Goal: Task Accomplishment & Management: Manage account settings

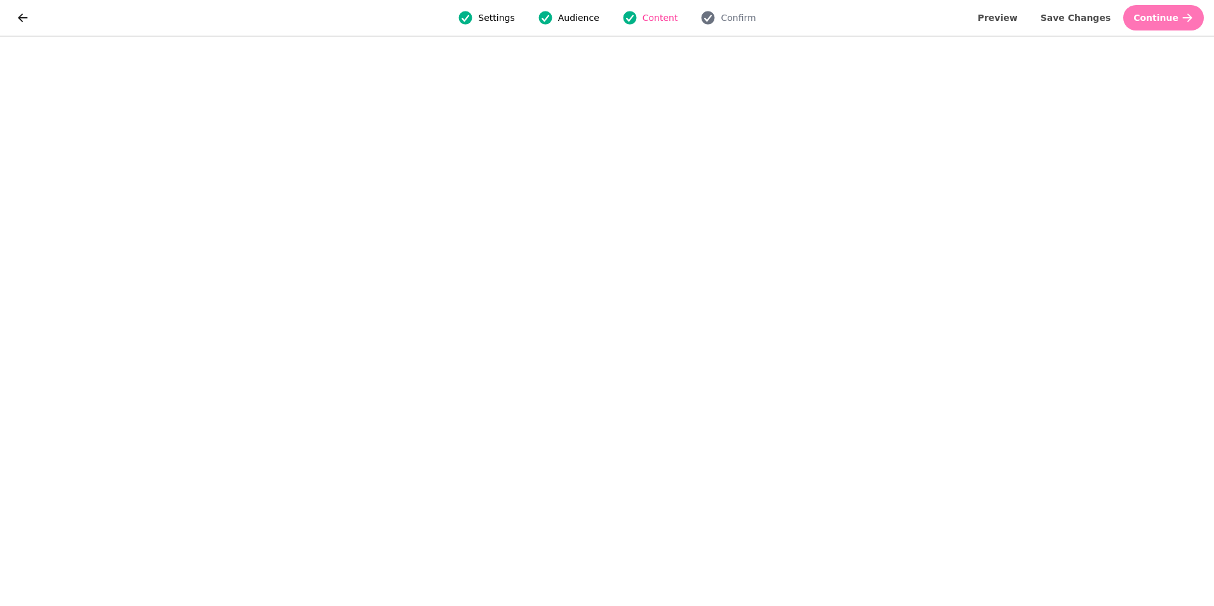
click at [1170, 21] on span "Continue" at bounding box center [1155, 17] width 45 height 9
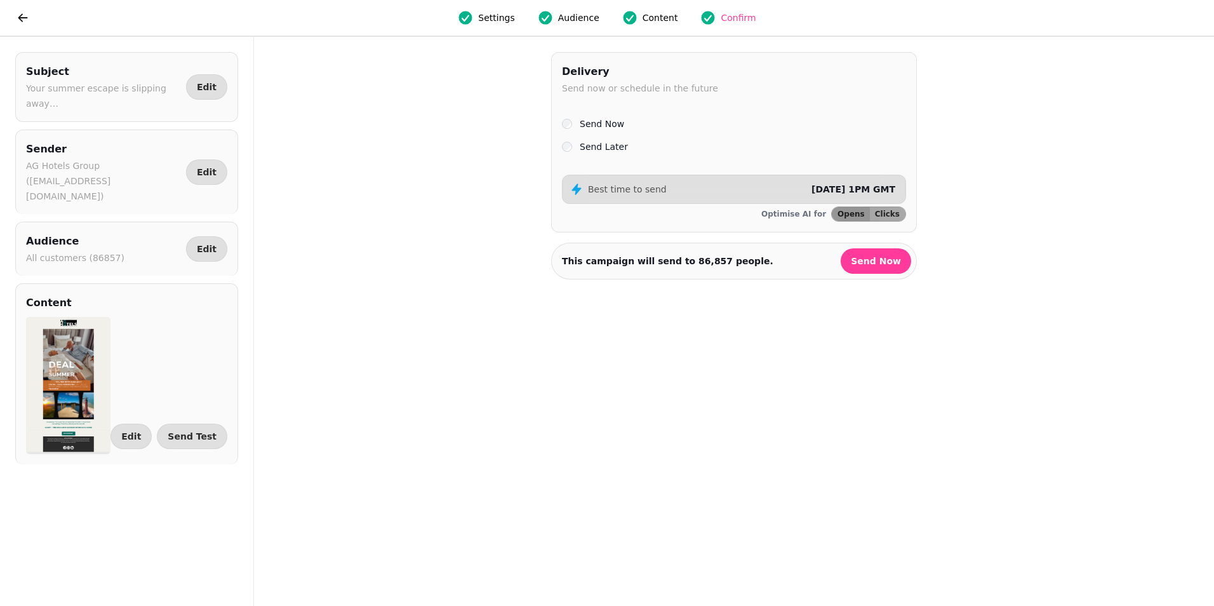
click at [597, 147] on label "Send Later" at bounding box center [604, 146] width 48 height 15
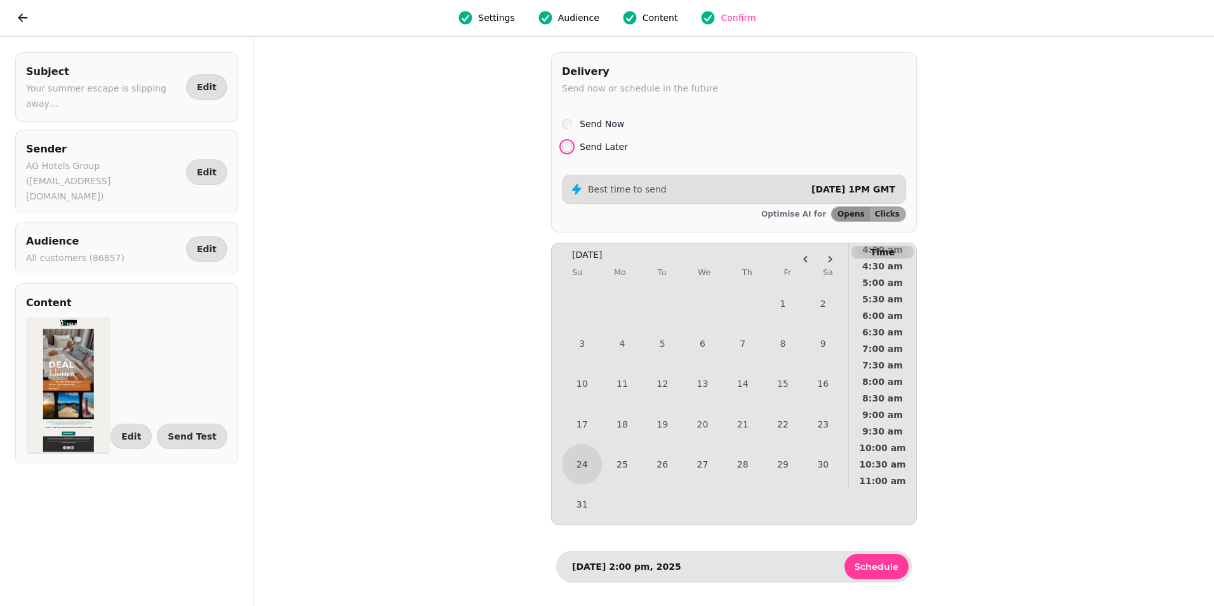
scroll to position [318, 0]
click at [800, 436] on button "22" at bounding box center [782, 423] width 37 height 37
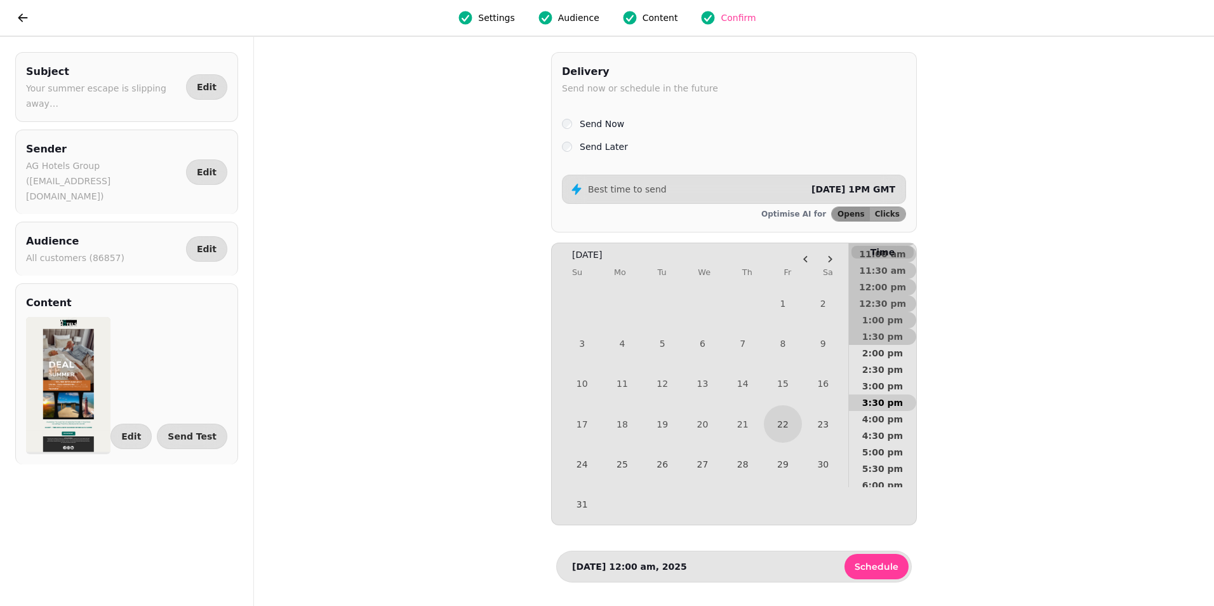
scroll to position [508, 0]
click at [900, 260] on div "Time" at bounding box center [882, 252] width 67 height 18
click at [899, 270] on span "3:00 pm" at bounding box center [882, 265] width 47 height 9
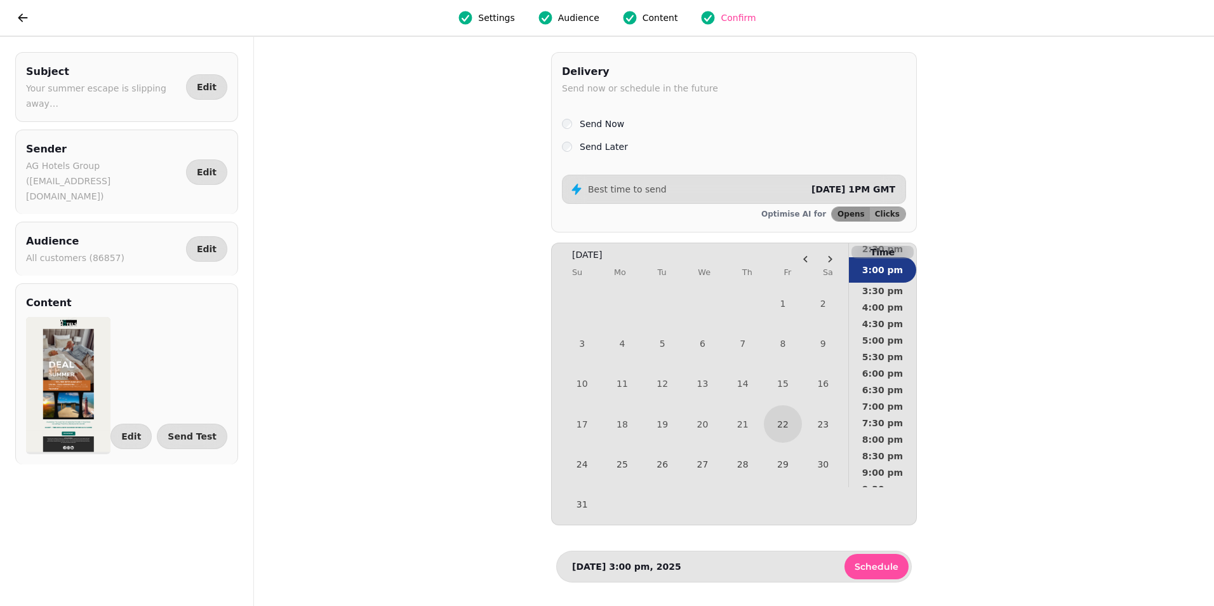
click at [893, 571] on span "Schedule" at bounding box center [877, 566] width 44 height 9
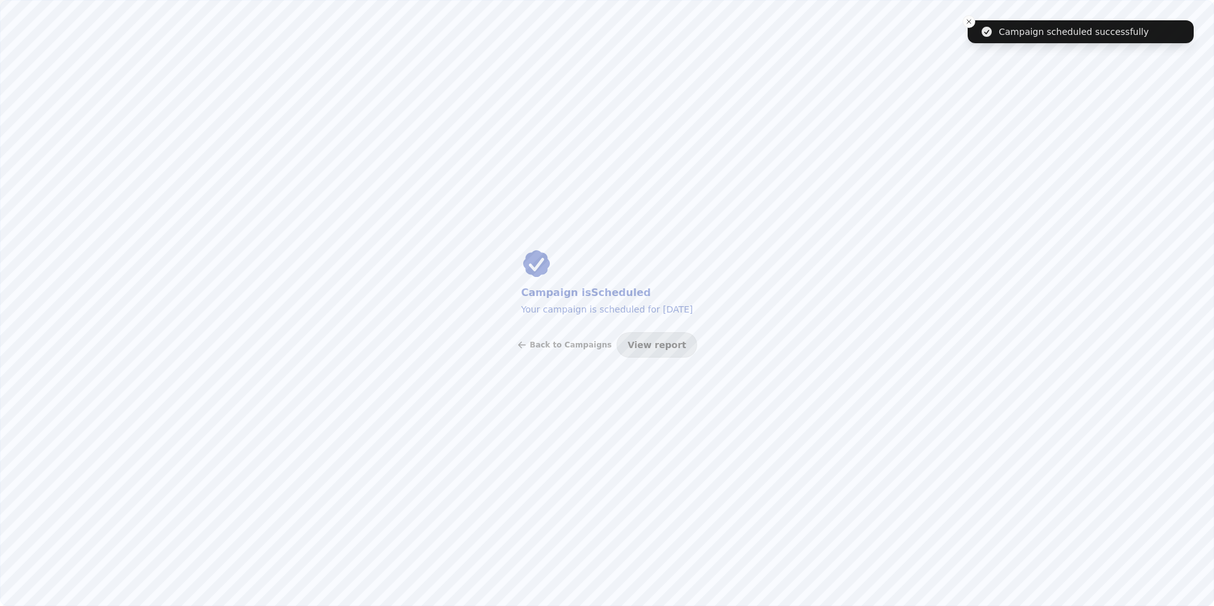
click at [635, 344] on span "View report" at bounding box center [656, 344] width 58 height 9
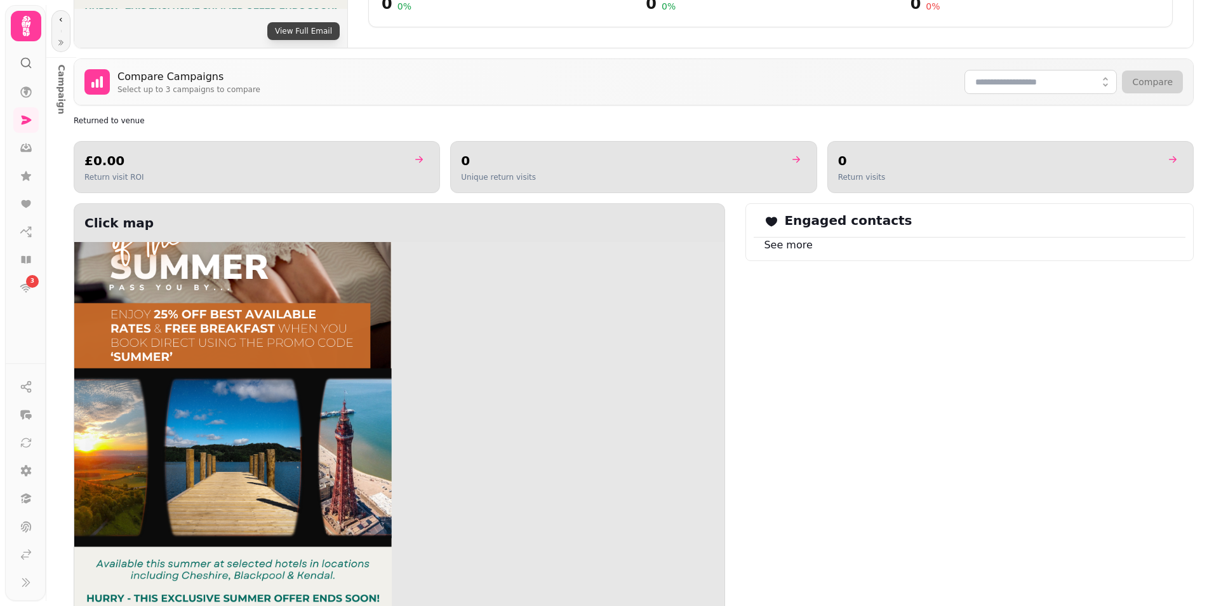
scroll to position [335, 0]
